Goal: Find specific page/section: Find specific page/section

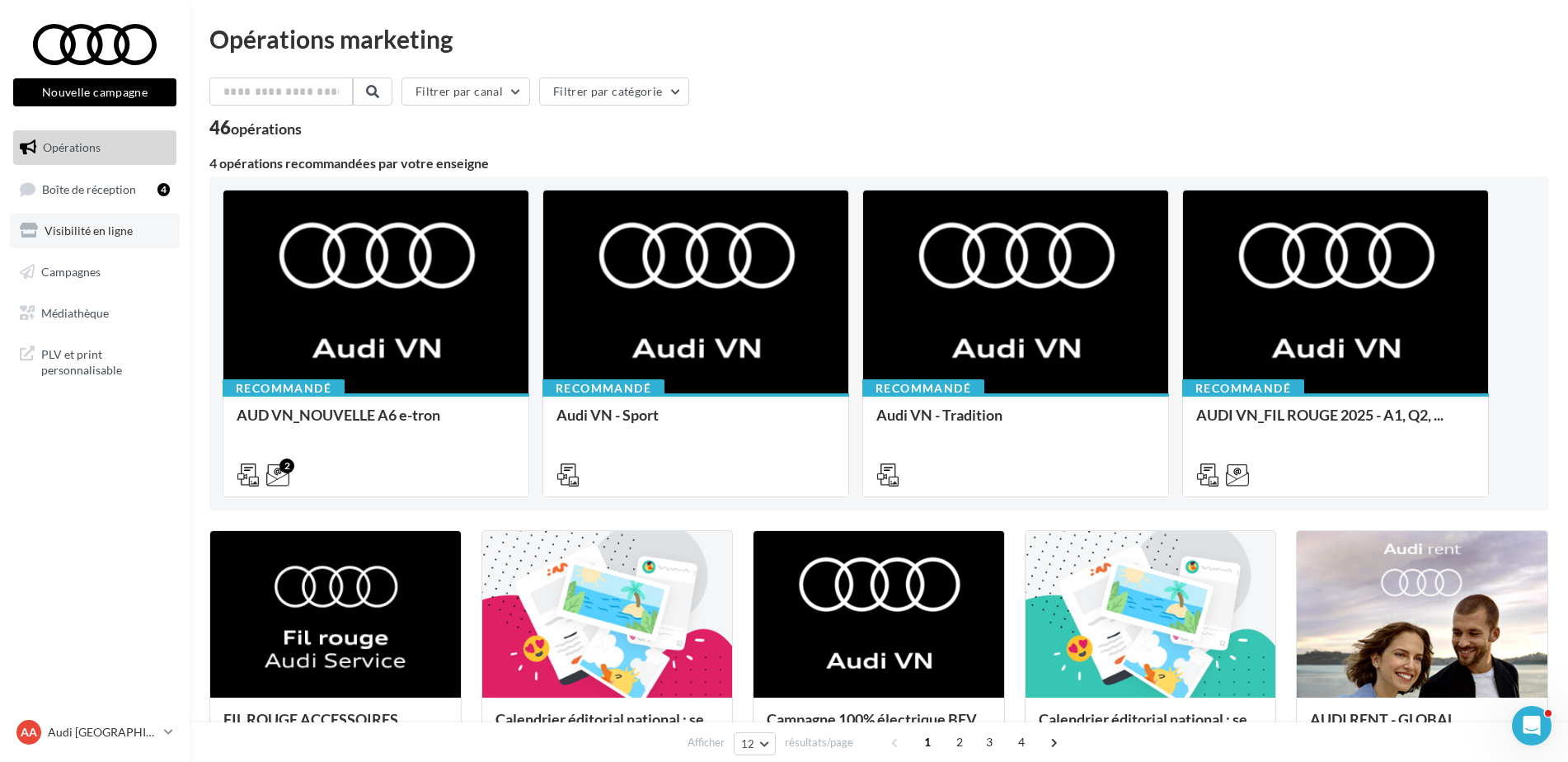
click at [103, 246] on link "Visibilité en ligne" at bounding box center [95, 231] width 170 height 35
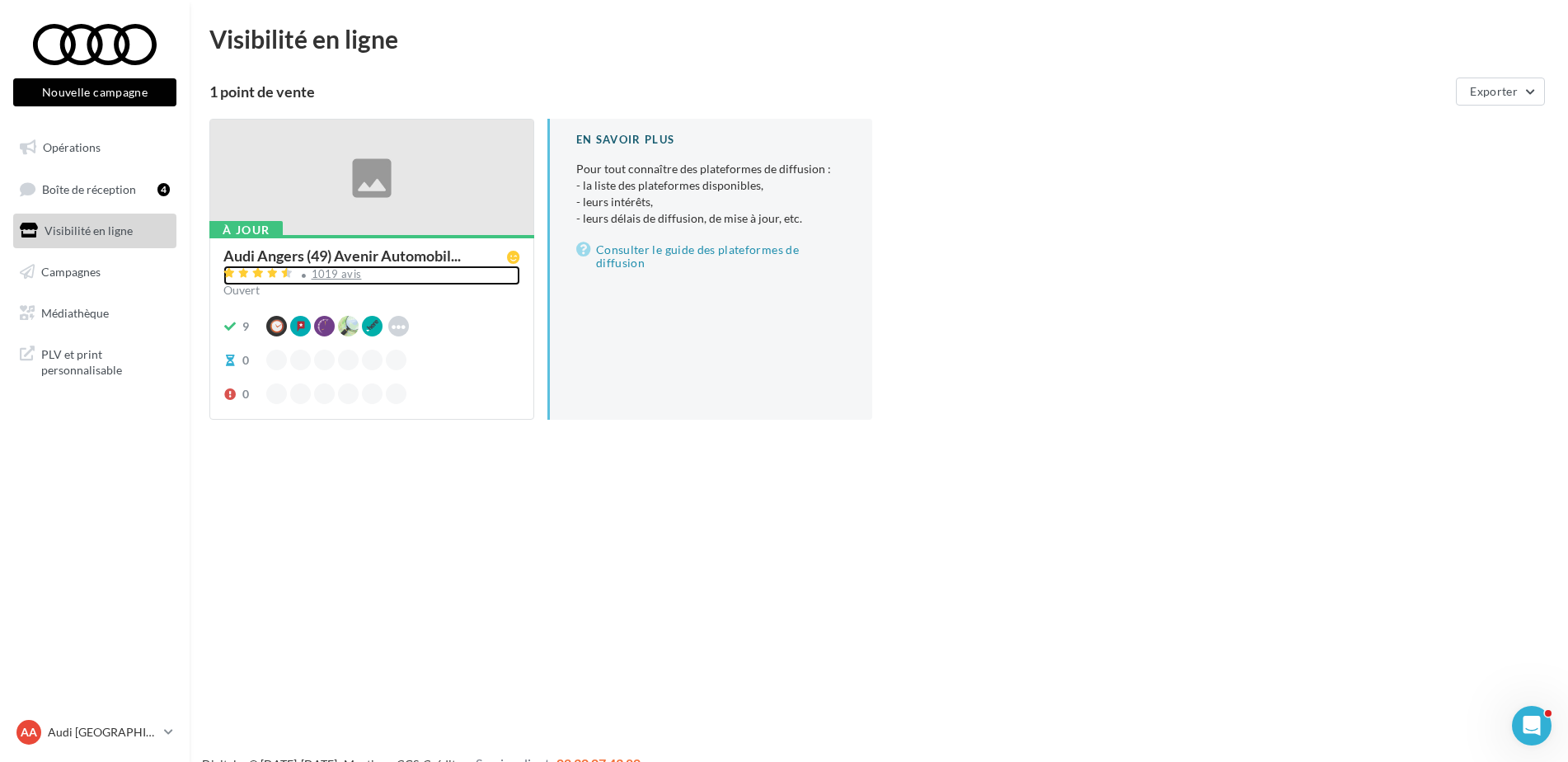
click at [344, 270] on div "1019 avis" at bounding box center [337, 273] width 50 height 11
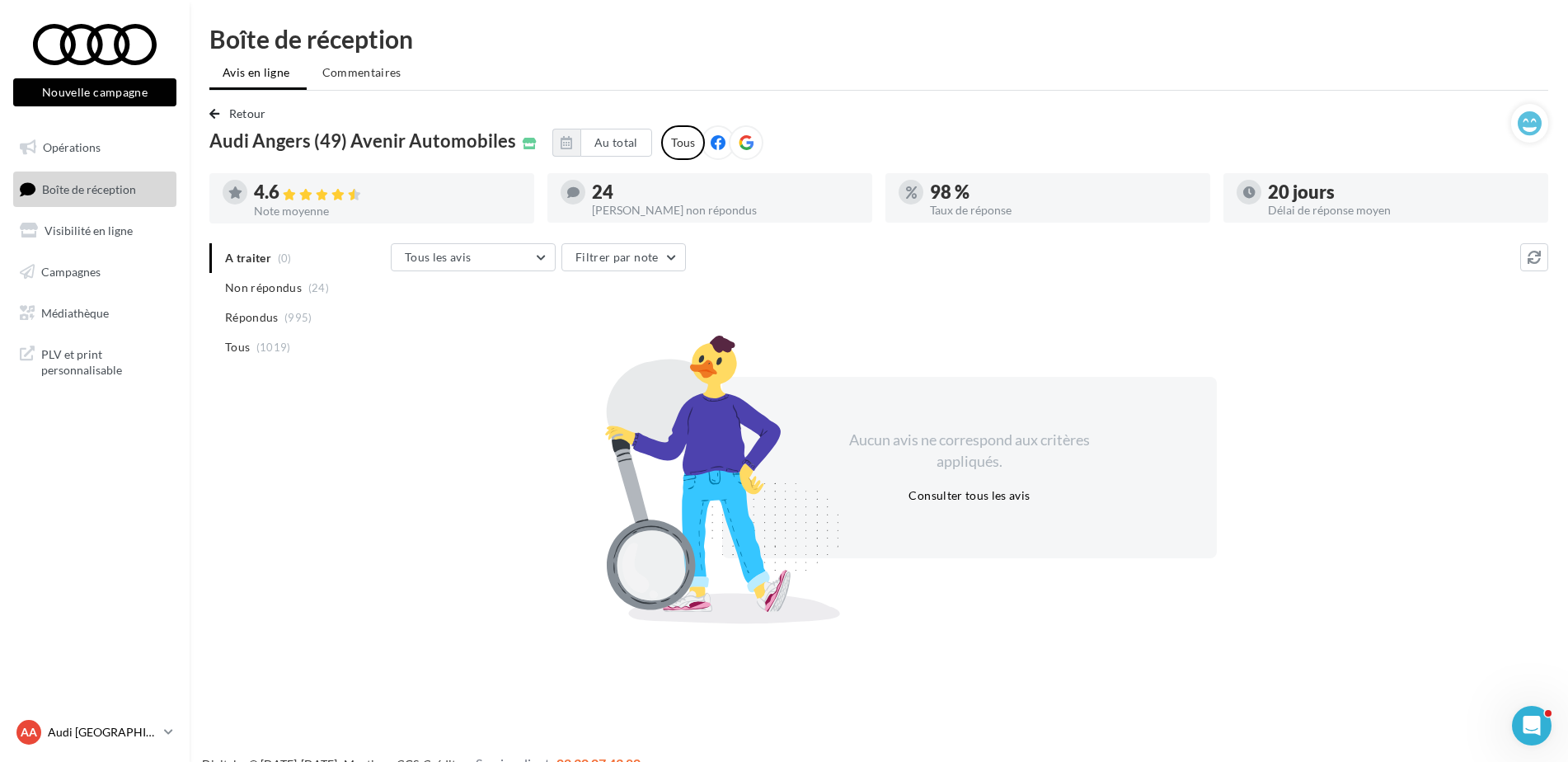
click at [78, 729] on p "Audi [GEOGRAPHIC_DATA]" at bounding box center [103, 732] width 110 height 17
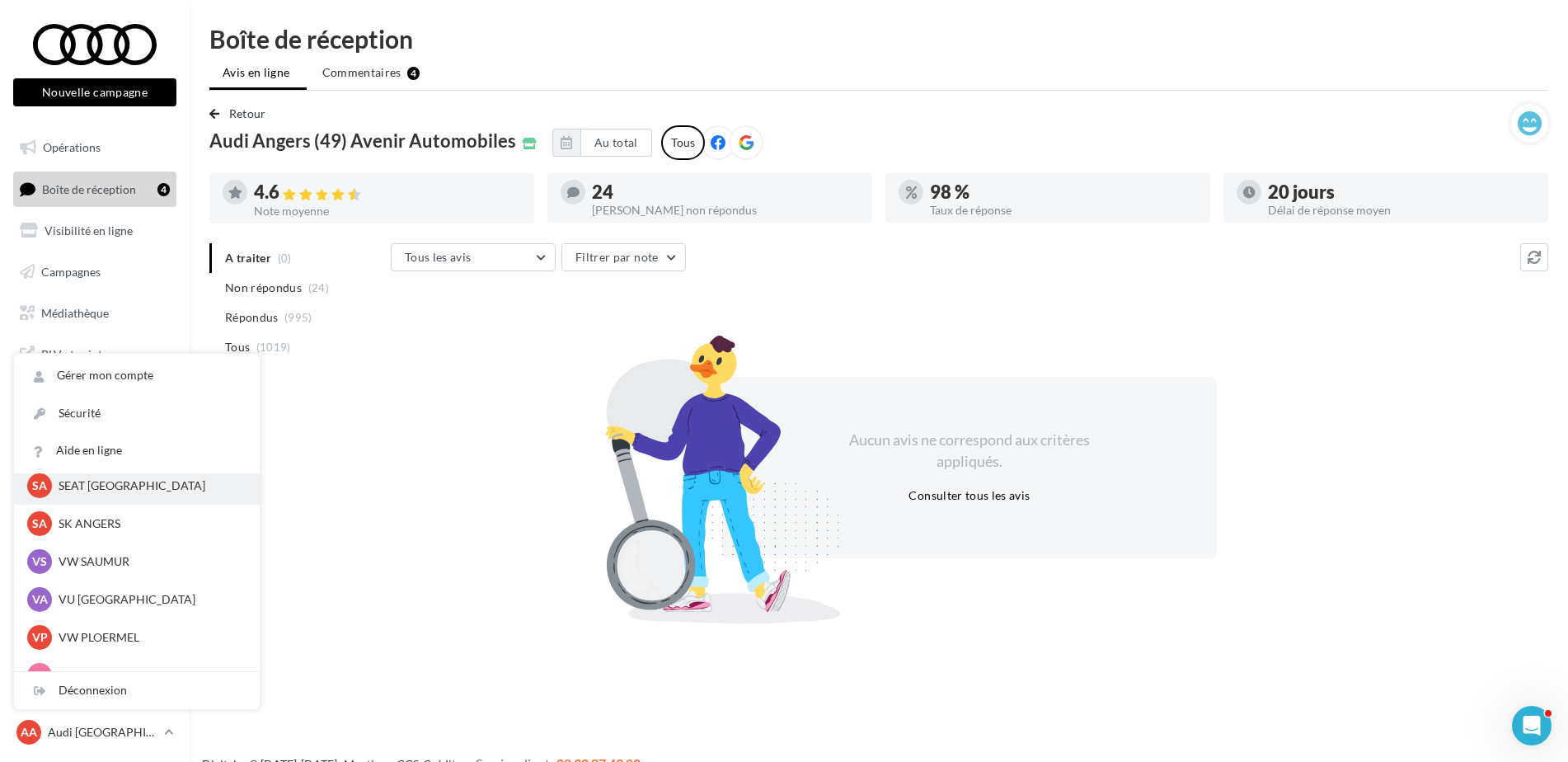
scroll to position [152, 0]
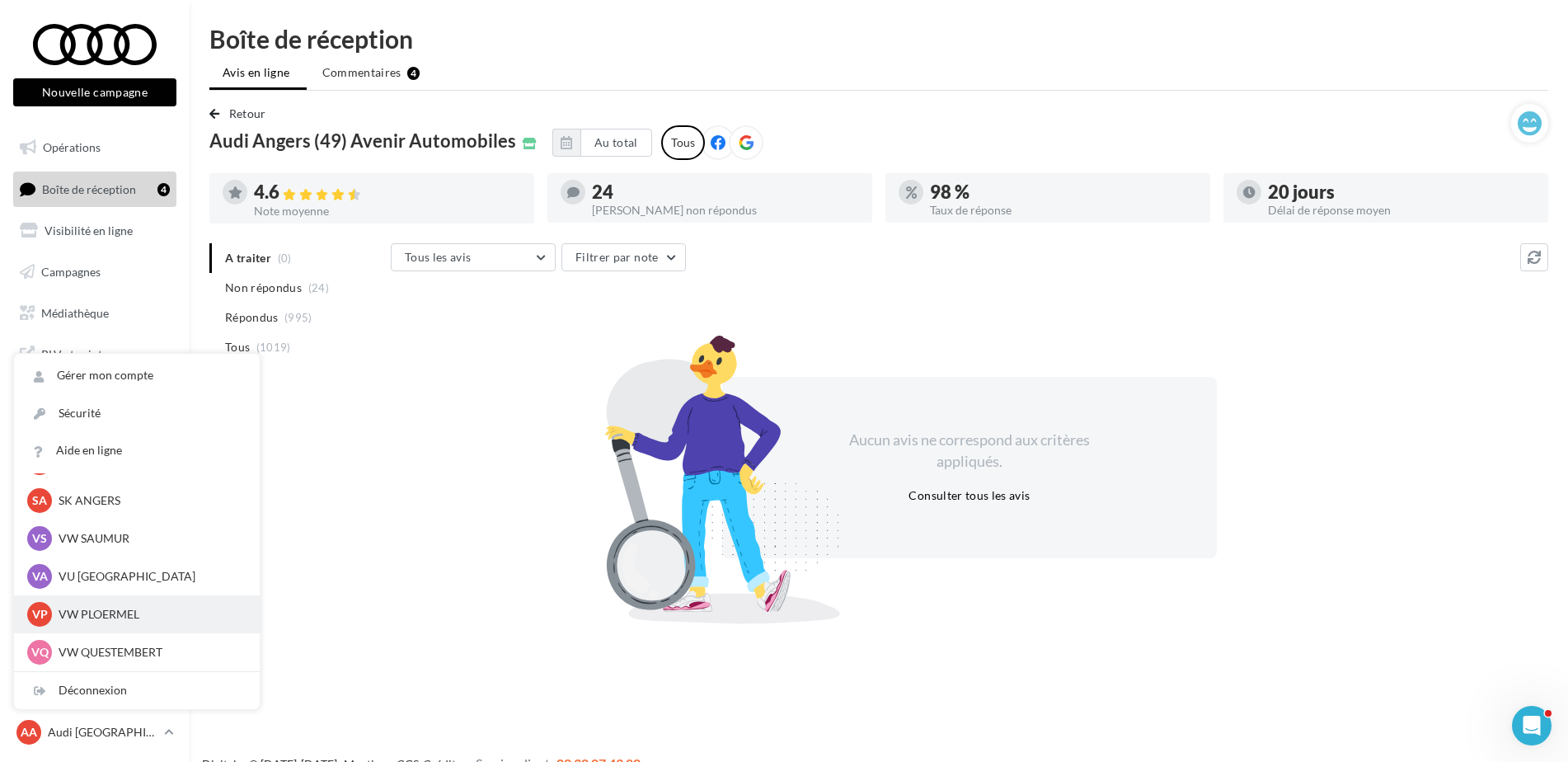
click at [97, 613] on p "VW PLOERMEL" at bounding box center [149, 614] width 182 height 17
